Goal: Task Accomplishment & Management: Use online tool/utility

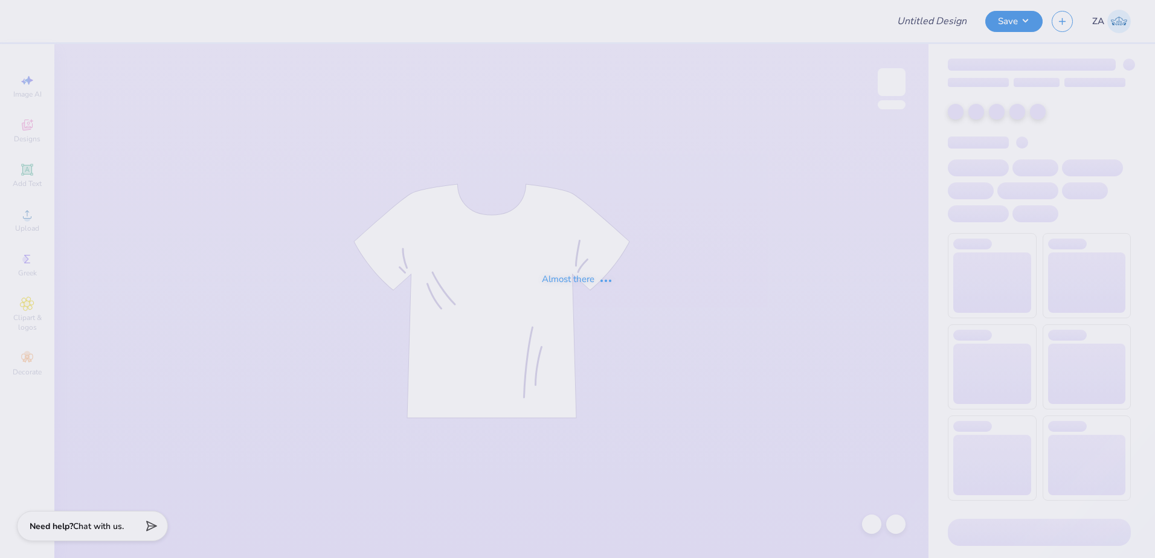
type input "Sets for ZTA"
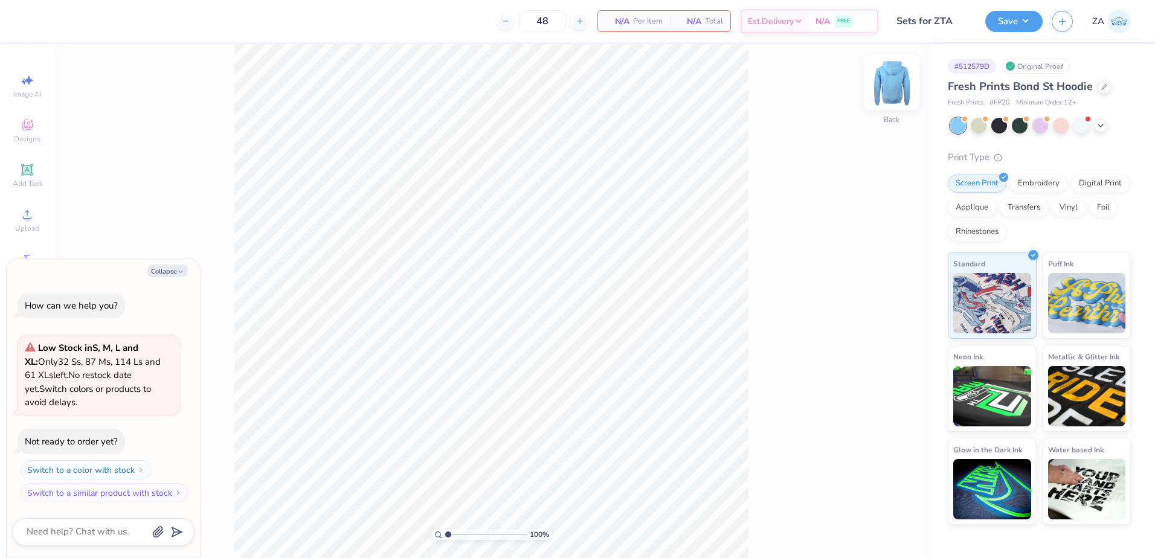
click at [904, 86] on img at bounding box center [892, 82] width 48 height 48
click at [25, 207] on div "Upload" at bounding box center [27, 220] width 42 height 36
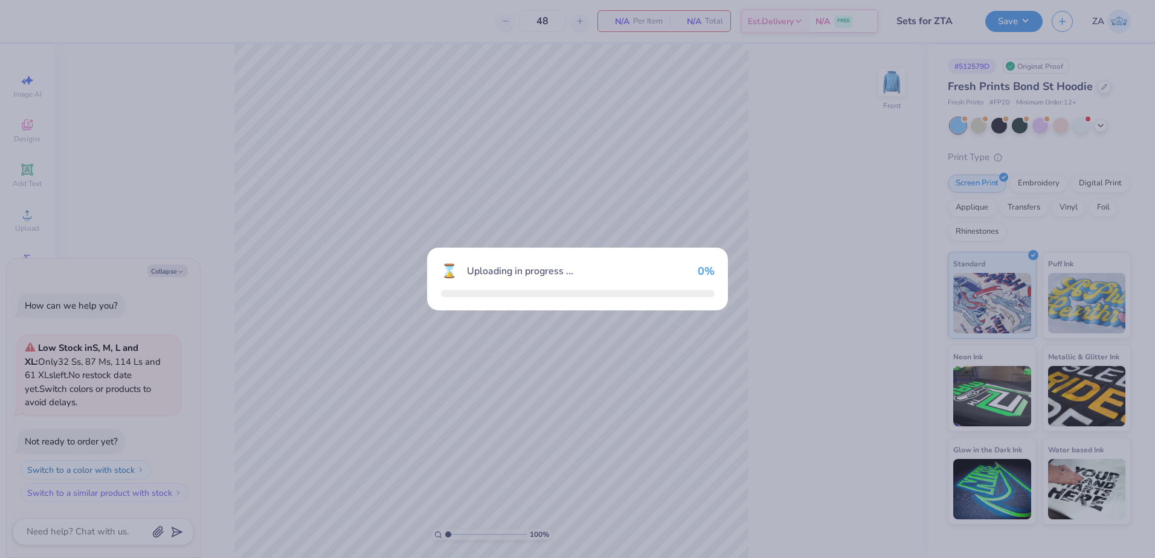
type textarea "x"
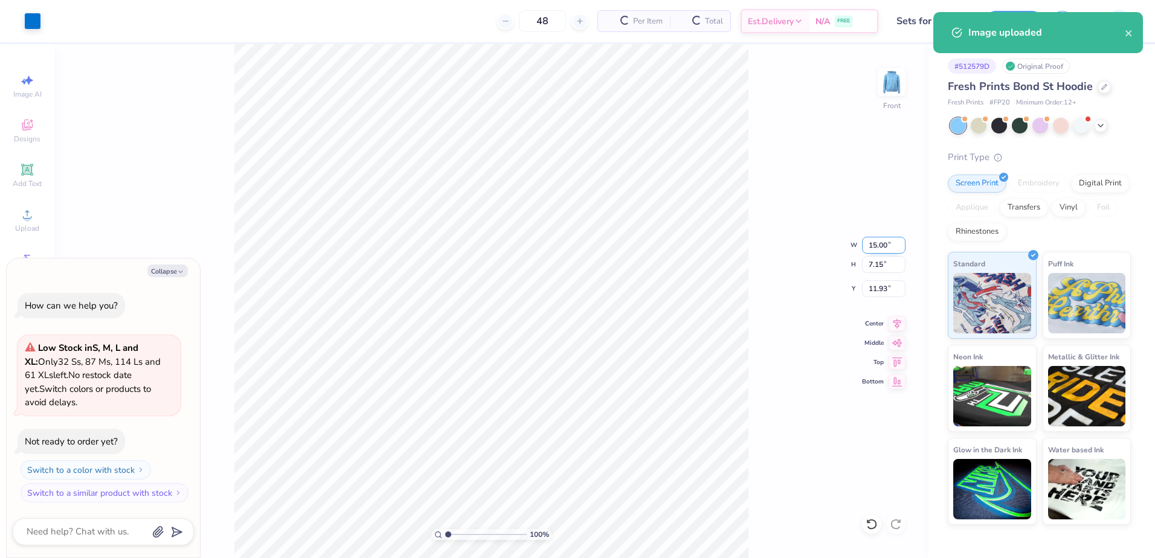
drag, startPoint x: 866, startPoint y: 246, endPoint x: 886, endPoint y: 247, distance: 19.3
click at [886, 247] on input "15.00" at bounding box center [884, 245] width 44 height 17
type input "0"
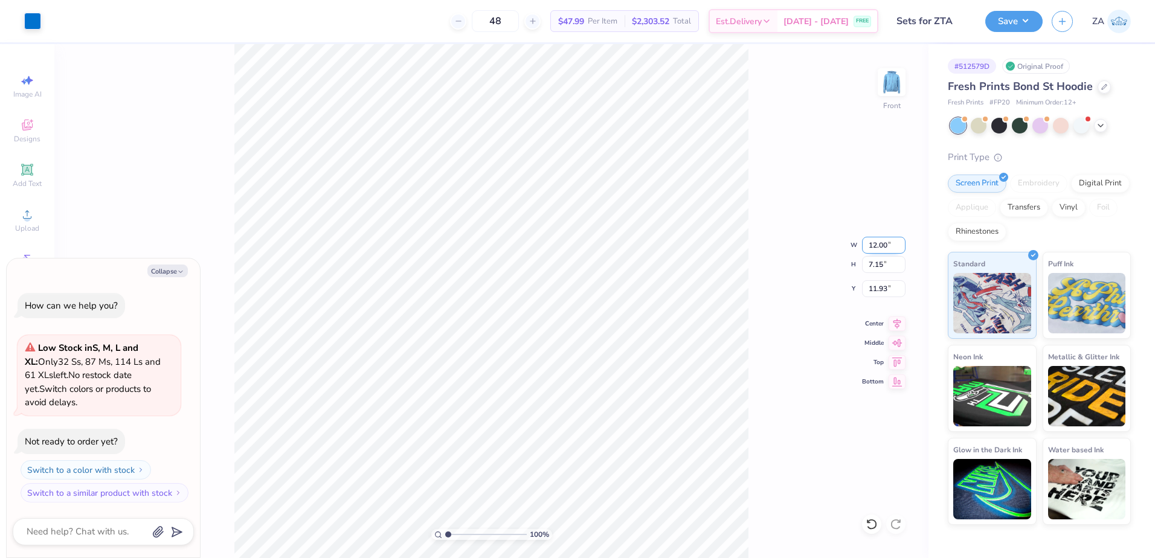
type input "12.00"
type textarea "x"
type input "5.72"
type input "12.64"
type textarea "x"
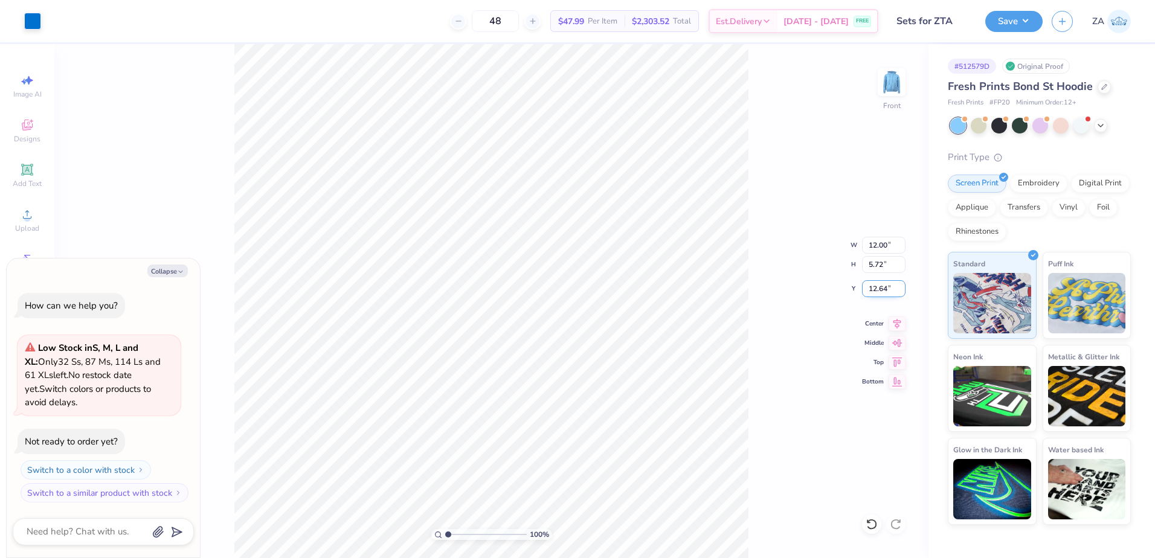
click at [891, 291] on input "12.64" at bounding box center [884, 288] width 44 height 17
type input "6.00"
click at [900, 79] on img at bounding box center [892, 82] width 48 height 48
click at [31, 202] on div "Image AI Designs Add Text Upload Greek Clipart & logos Decorate" at bounding box center [27, 225] width 42 height 314
click at [15, 222] on div "Upload" at bounding box center [27, 220] width 42 height 36
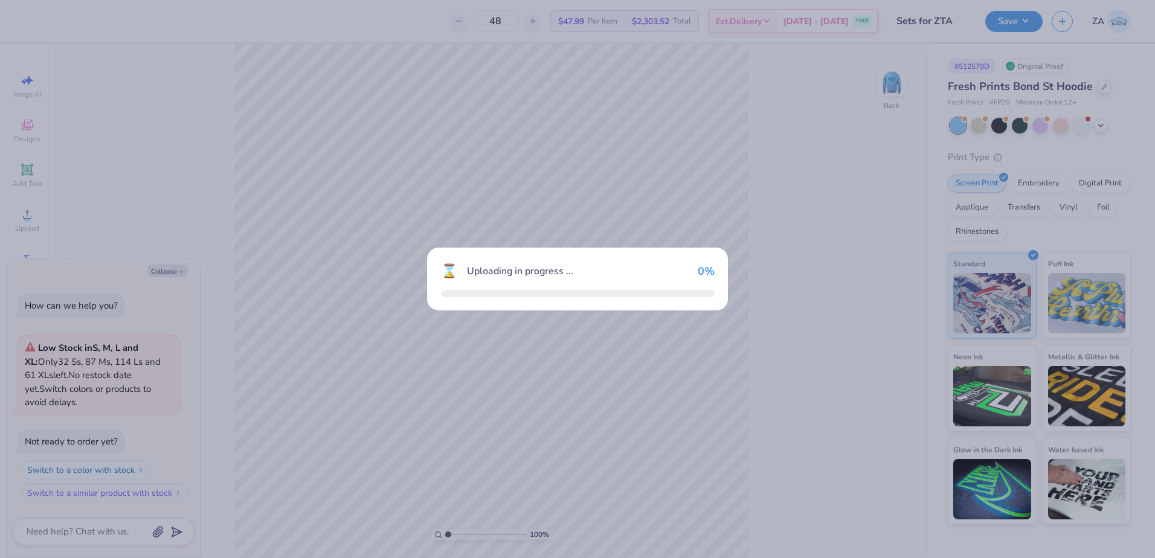
type textarea "x"
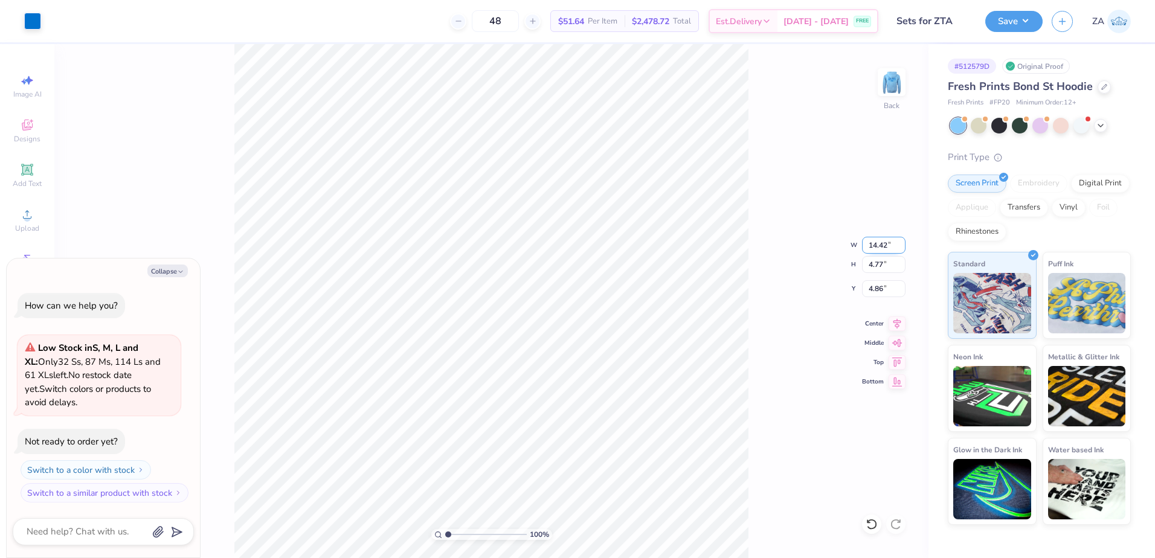
drag, startPoint x: 886, startPoint y: 245, endPoint x: 872, endPoint y: 245, distance: 13.3
click at [872, 245] on input "14.42" at bounding box center [884, 245] width 44 height 17
type input "1"
type input "10.00"
type textarea "x"
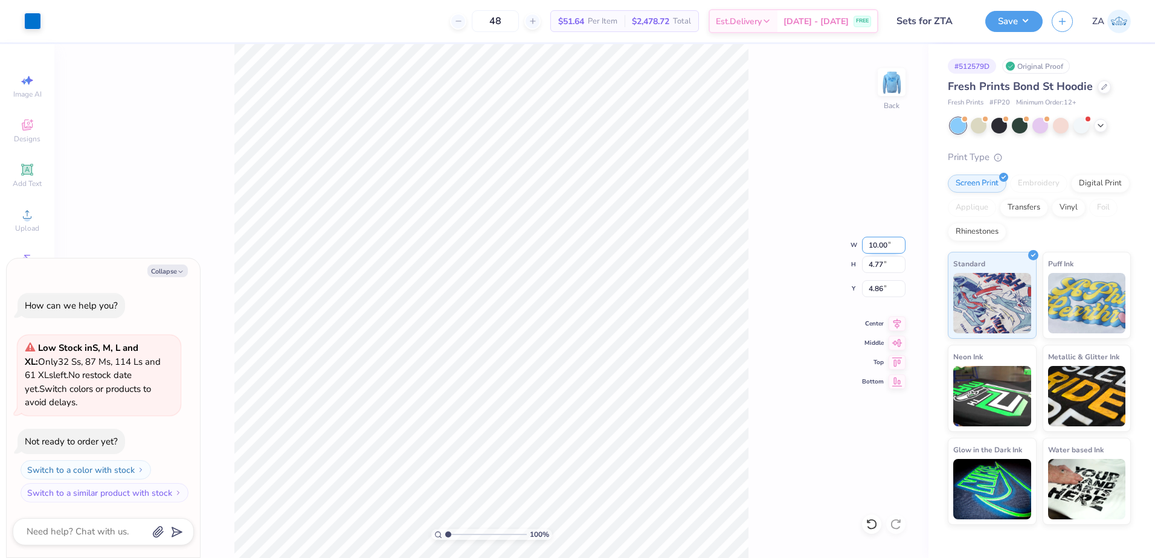
type input "3.31"
type input "5.60"
type textarea "x"
click at [885, 286] on input "5.60" at bounding box center [884, 288] width 44 height 17
type input "5"
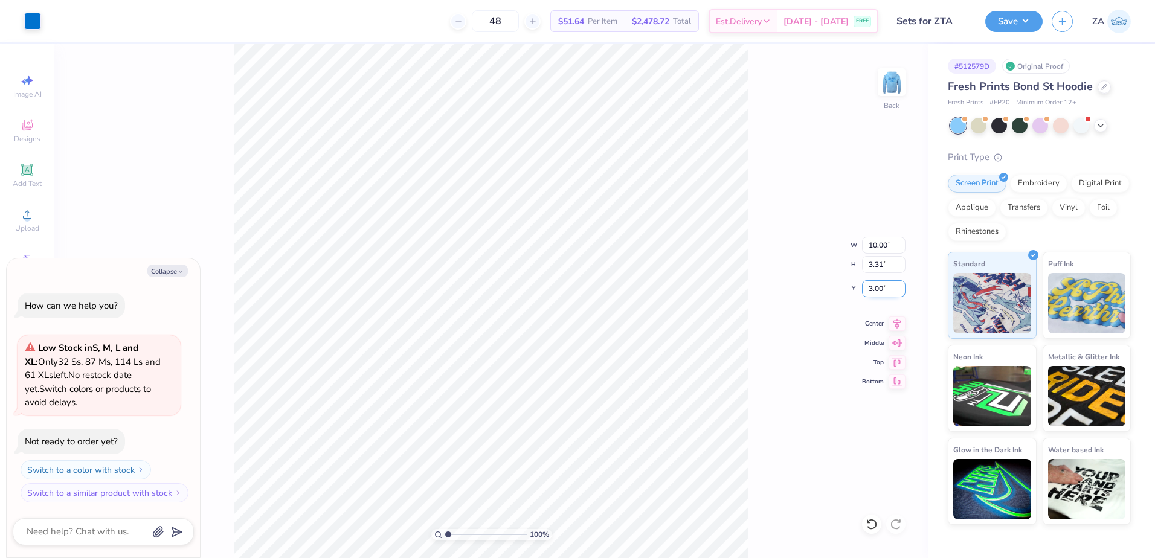
type input "3.00"
click at [877, 265] on input "3.31" at bounding box center [884, 264] width 44 height 17
click at [875, 242] on input "10.00" at bounding box center [884, 245] width 44 height 17
click at [900, 80] on img at bounding box center [892, 82] width 48 height 48
drag, startPoint x: 980, startPoint y: 18, endPoint x: 987, endPoint y: 18, distance: 6.7
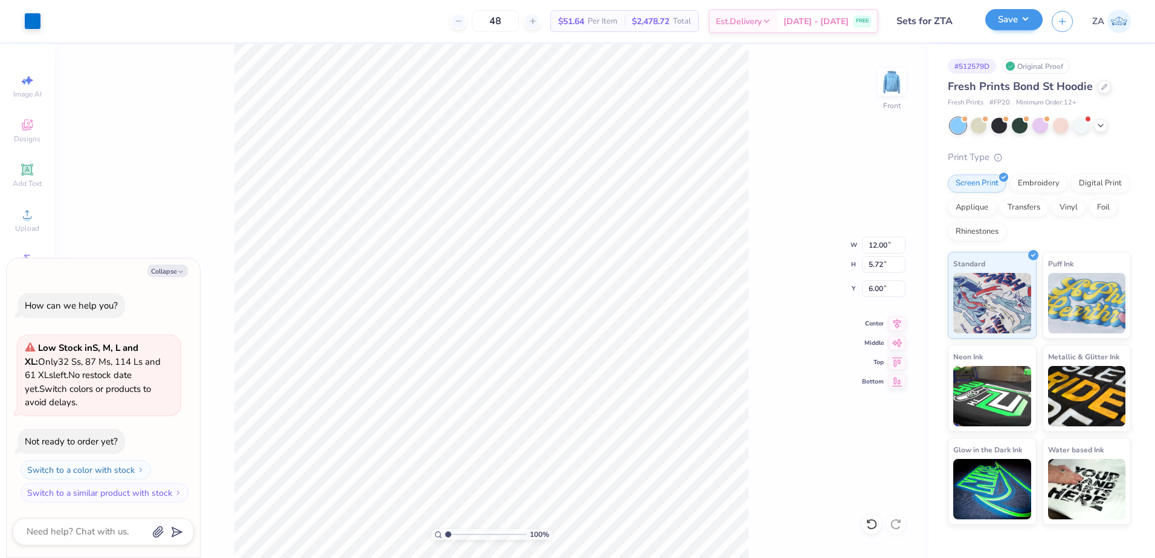
click at [982, 18] on div "Art colors 48 $51.64 Per Item $2,478.72 Total Est. Delivery Sep 9 - 12 FREE Des…" at bounding box center [577, 21] width 1155 height 42
click at [991, 18] on button "Save" at bounding box center [1013, 19] width 57 height 21
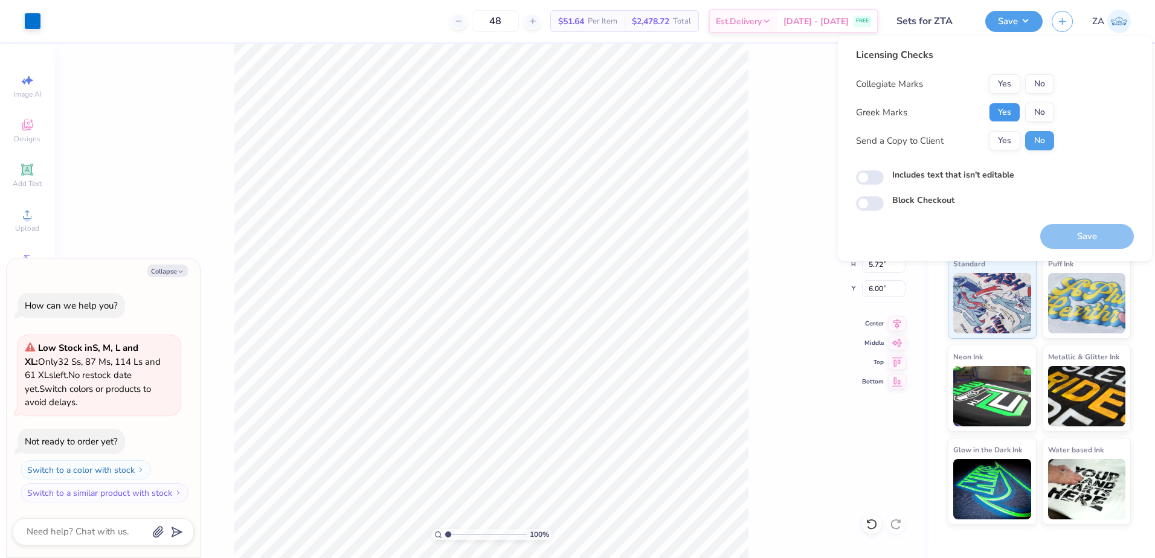
click at [1010, 114] on button "Yes" at bounding box center [1004, 112] width 31 height 19
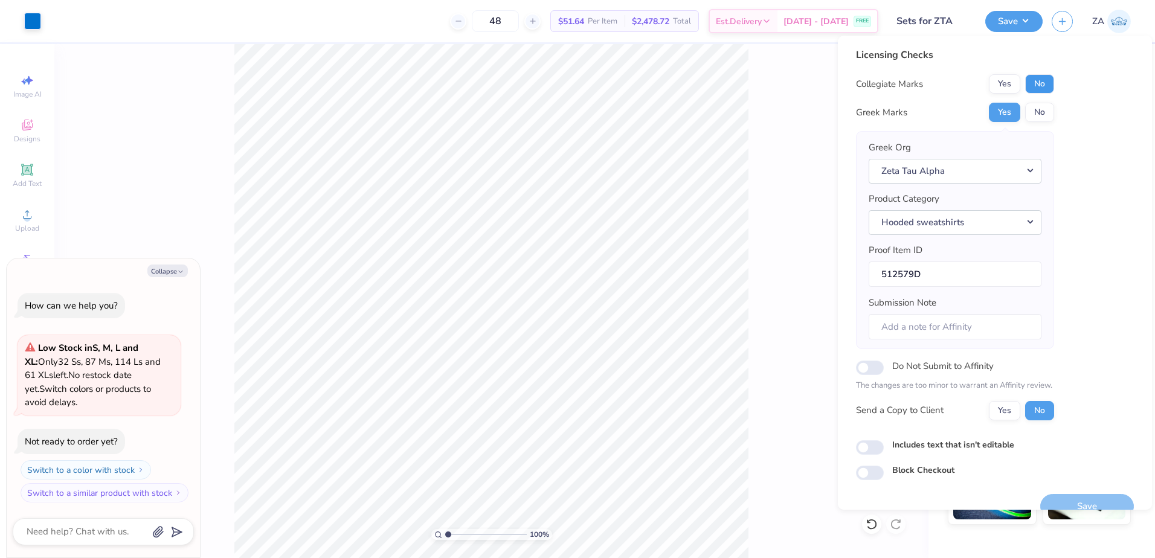
click at [1036, 78] on button "No" at bounding box center [1039, 83] width 29 height 19
click at [1052, 495] on button "Save" at bounding box center [1087, 506] width 94 height 25
type textarea "x"
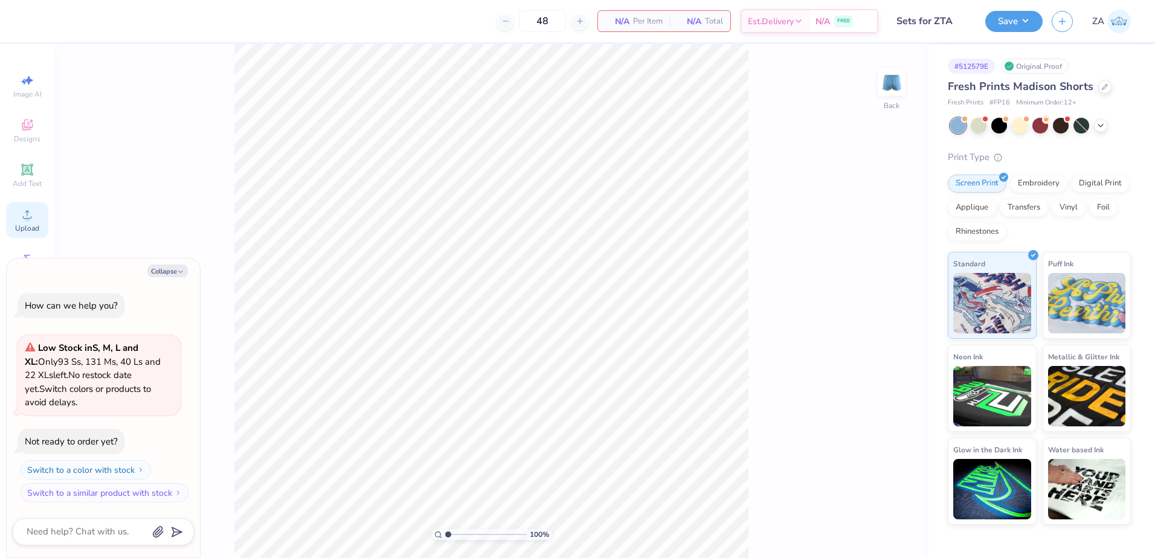
click at [33, 212] on icon at bounding box center [27, 214] width 15 height 15
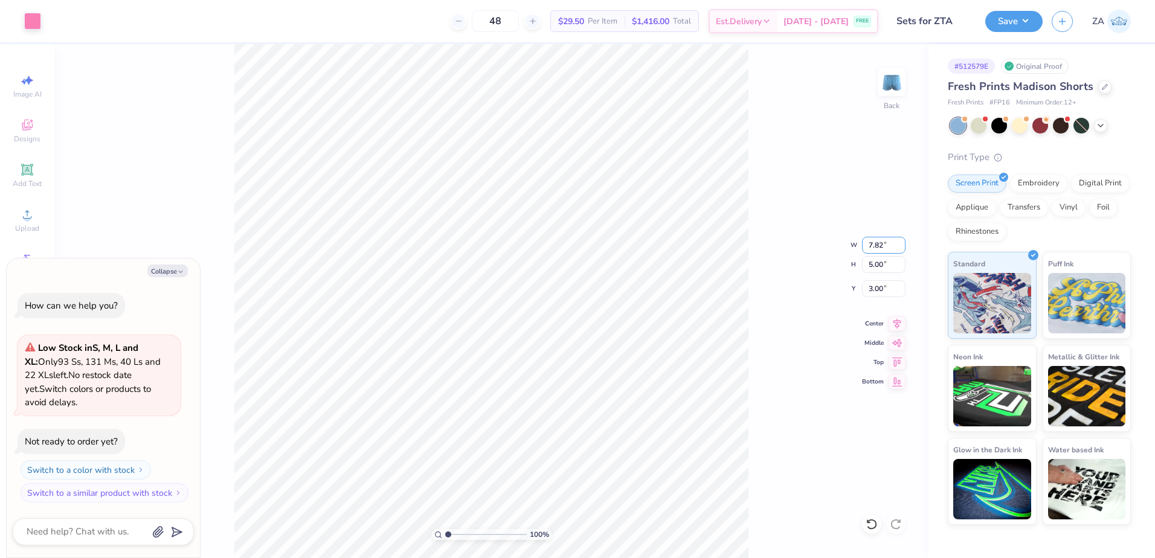
drag, startPoint x: 889, startPoint y: 247, endPoint x: 858, endPoint y: 247, distance: 30.8
click at [859, 247] on div "100 % Back W 7.82 7.82 " H 5.00 5.00 " Y 3.00 3.00 " Center Middle Top Bottom" at bounding box center [491, 301] width 874 height 514
type textarea "x"
drag, startPoint x: 884, startPoint y: 246, endPoint x: 866, endPoint y: 246, distance: 17.5
click at [866, 246] on input "7.82" at bounding box center [884, 245] width 44 height 17
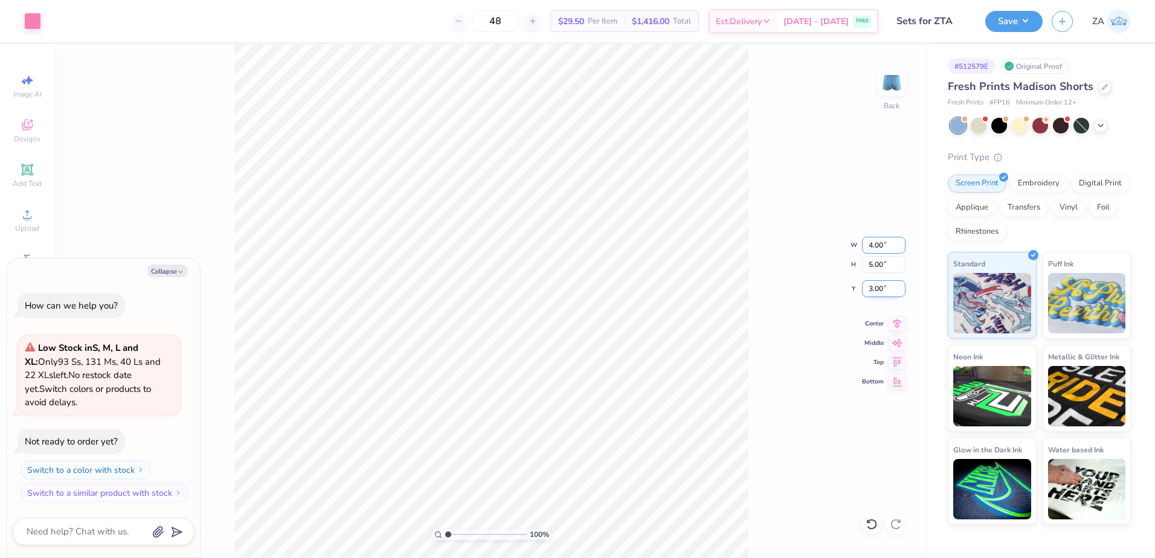
type input "4.00"
click at [872, 297] on input "3.00" at bounding box center [884, 288] width 44 height 17
type textarea "x"
type input "2.56"
type input "4.22"
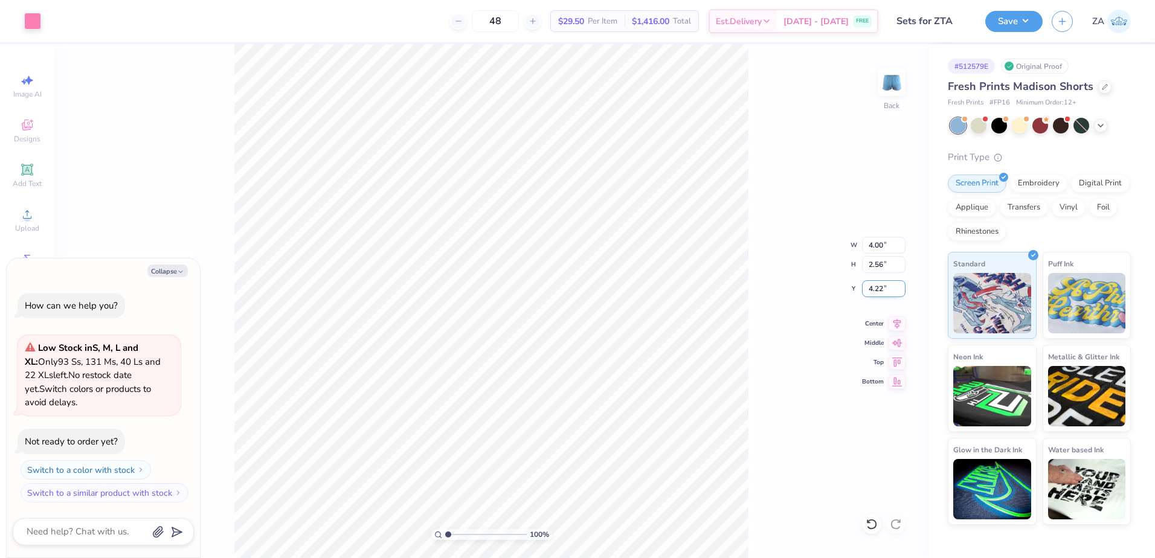
drag, startPoint x: 889, startPoint y: 294, endPoint x: 866, endPoint y: 294, distance: 23.6
click at [866, 294] on input "4.22" at bounding box center [884, 288] width 44 height 17
type textarea "x"
type input "6.76"
type textarea "x"
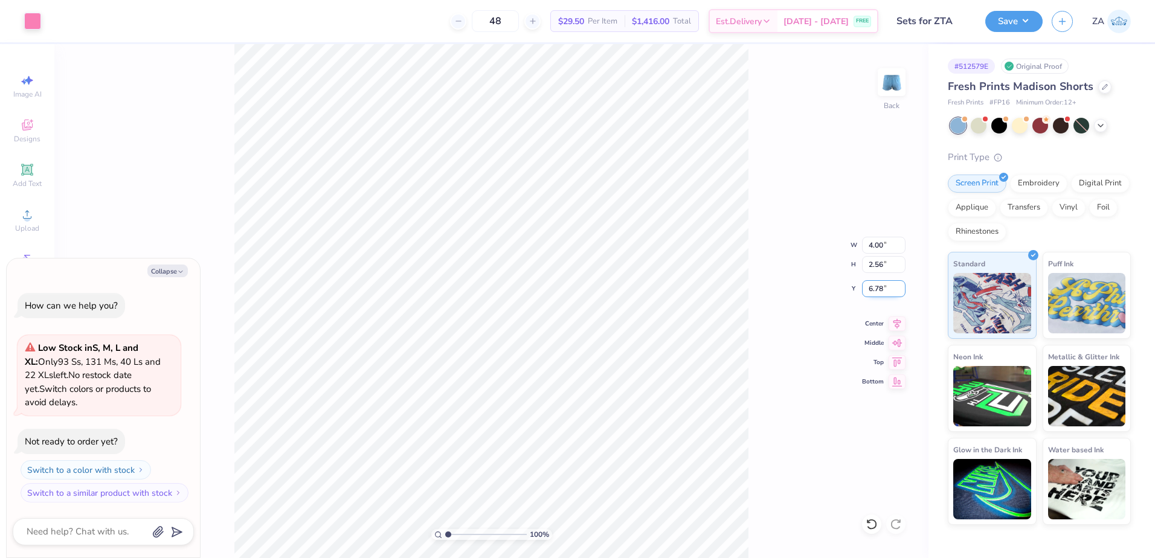
click at [868, 288] on input "6.78" at bounding box center [884, 288] width 44 height 17
type input "6.50"
click at [26, 22] on div at bounding box center [32, 19] width 17 height 17
type textarea "x"
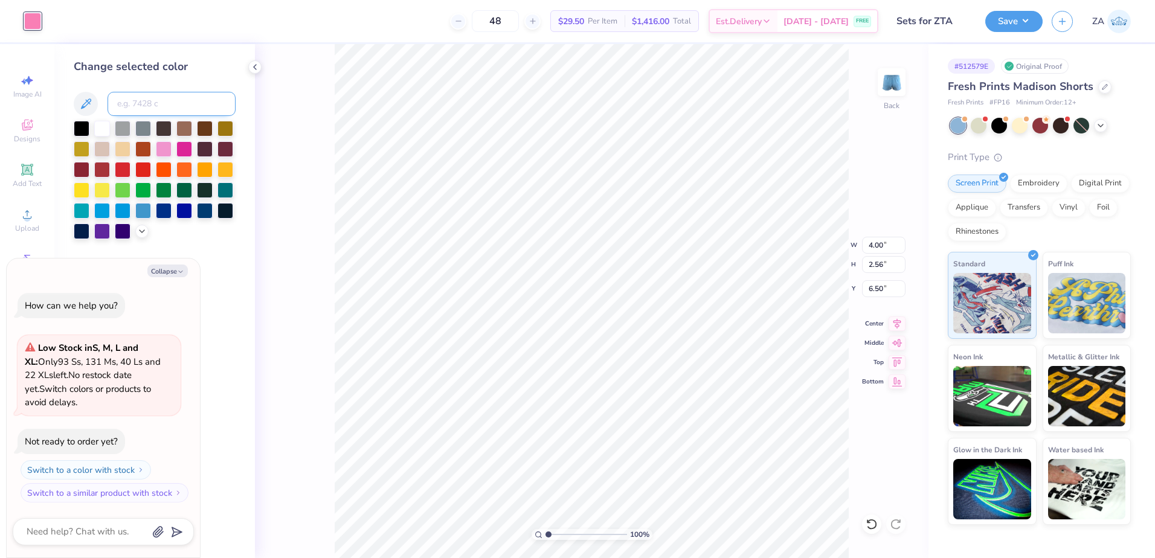
click at [146, 112] on input at bounding box center [172, 104] width 128 height 24
type input "285"
type textarea "x"
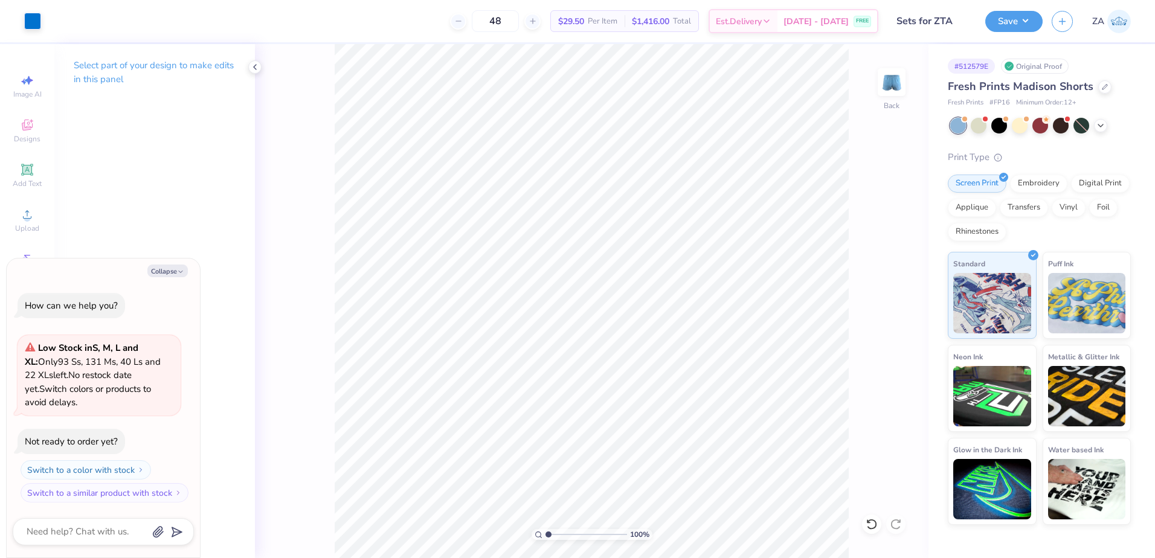
type textarea "x"
drag, startPoint x: 867, startPoint y: 285, endPoint x: 885, endPoint y: 288, distance: 17.7
click at [885, 288] on input "6.50" at bounding box center [884, 288] width 44 height 17
type input "7.00"
click at [1017, 24] on button "Save" at bounding box center [1013, 19] width 57 height 21
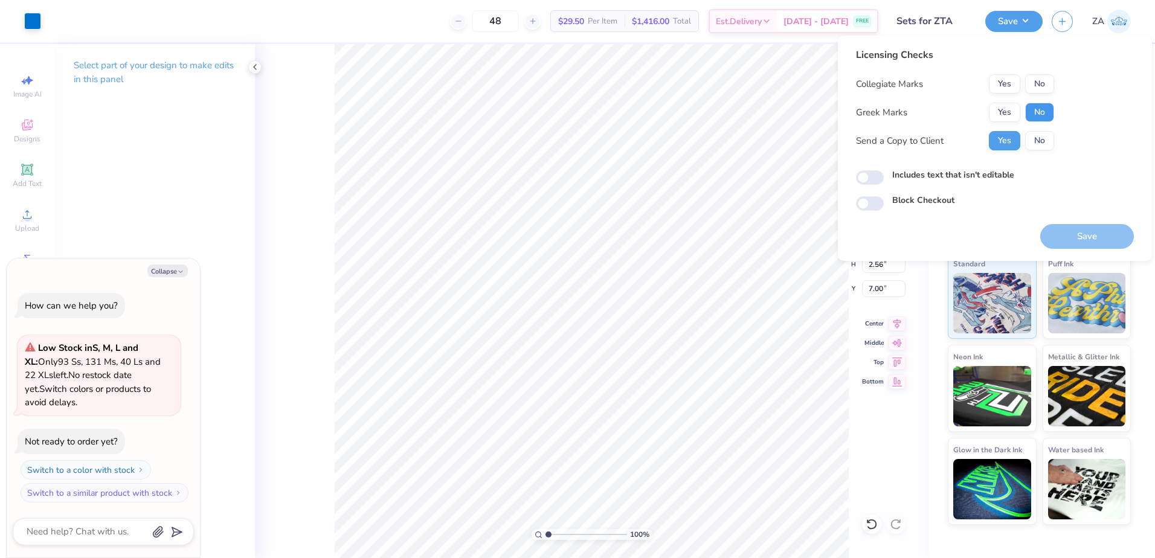
click at [1038, 107] on button "No" at bounding box center [1039, 112] width 29 height 19
click at [1047, 80] on button "No" at bounding box center [1039, 83] width 29 height 19
click at [1088, 241] on button "Save" at bounding box center [1087, 236] width 94 height 25
type textarea "x"
